Goal: Task Accomplishment & Management: Use online tool/utility

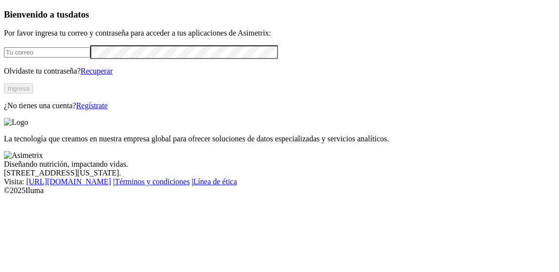
type input "[PERSON_NAME][EMAIL_ADDRESS][PERSON_NAME][DOMAIN_NAME]"
click at [114, 59] on form "[PERSON_NAME][EMAIL_ADDRESS][PERSON_NAME][DOMAIN_NAME]" at bounding box center [280, 51] width 552 height 13
click at [33, 94] on button "Ingresa" at bounding box center [18, 88] width 29 height 10
